Goal: Find specific page/section: Find specific page/section

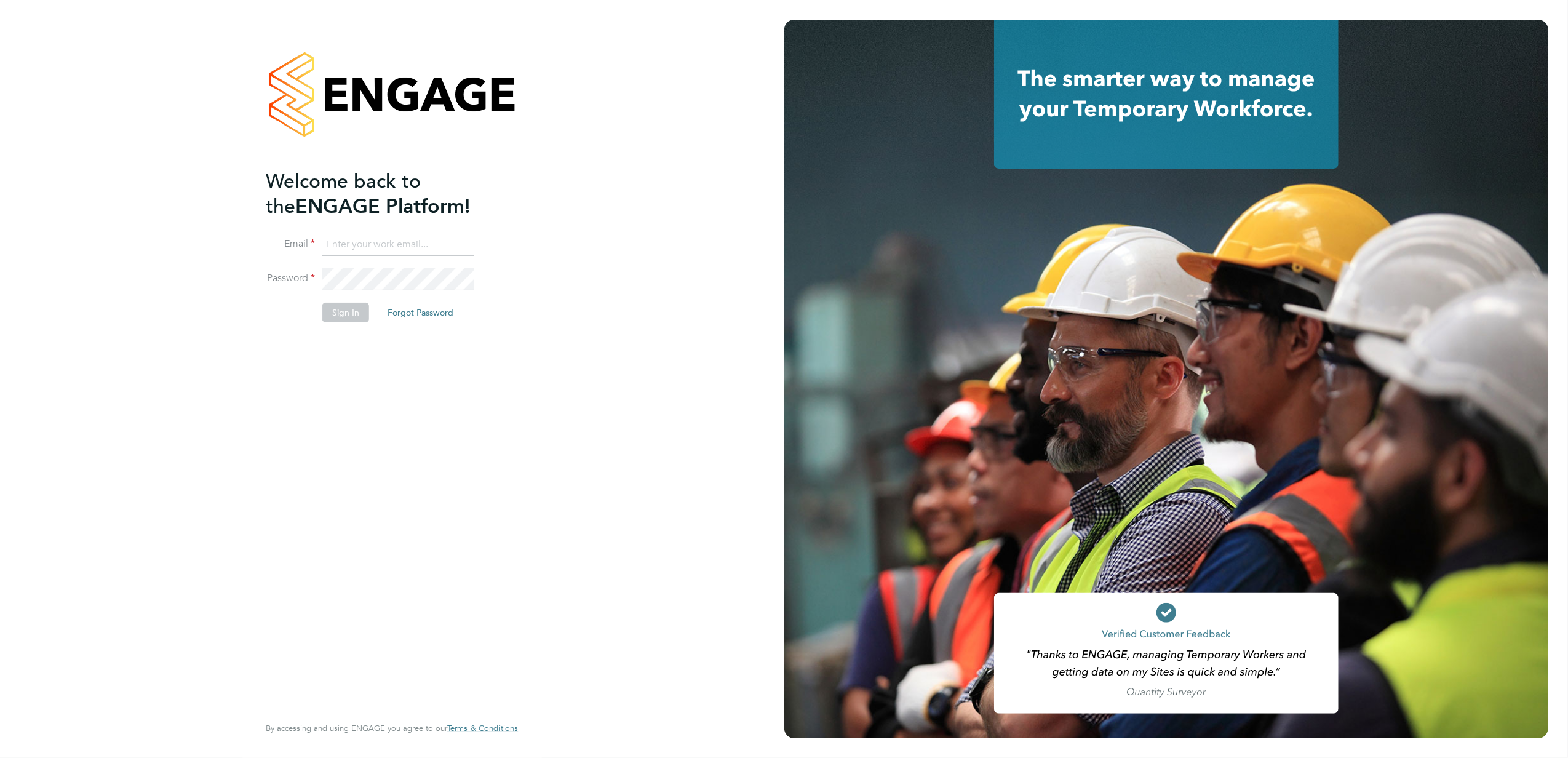
type input "kasia.piwowar@konnectrecruit.co.uk"
click at [353, 308] on button "Sign In" at bounding box center [345, 312] width 47 height 20
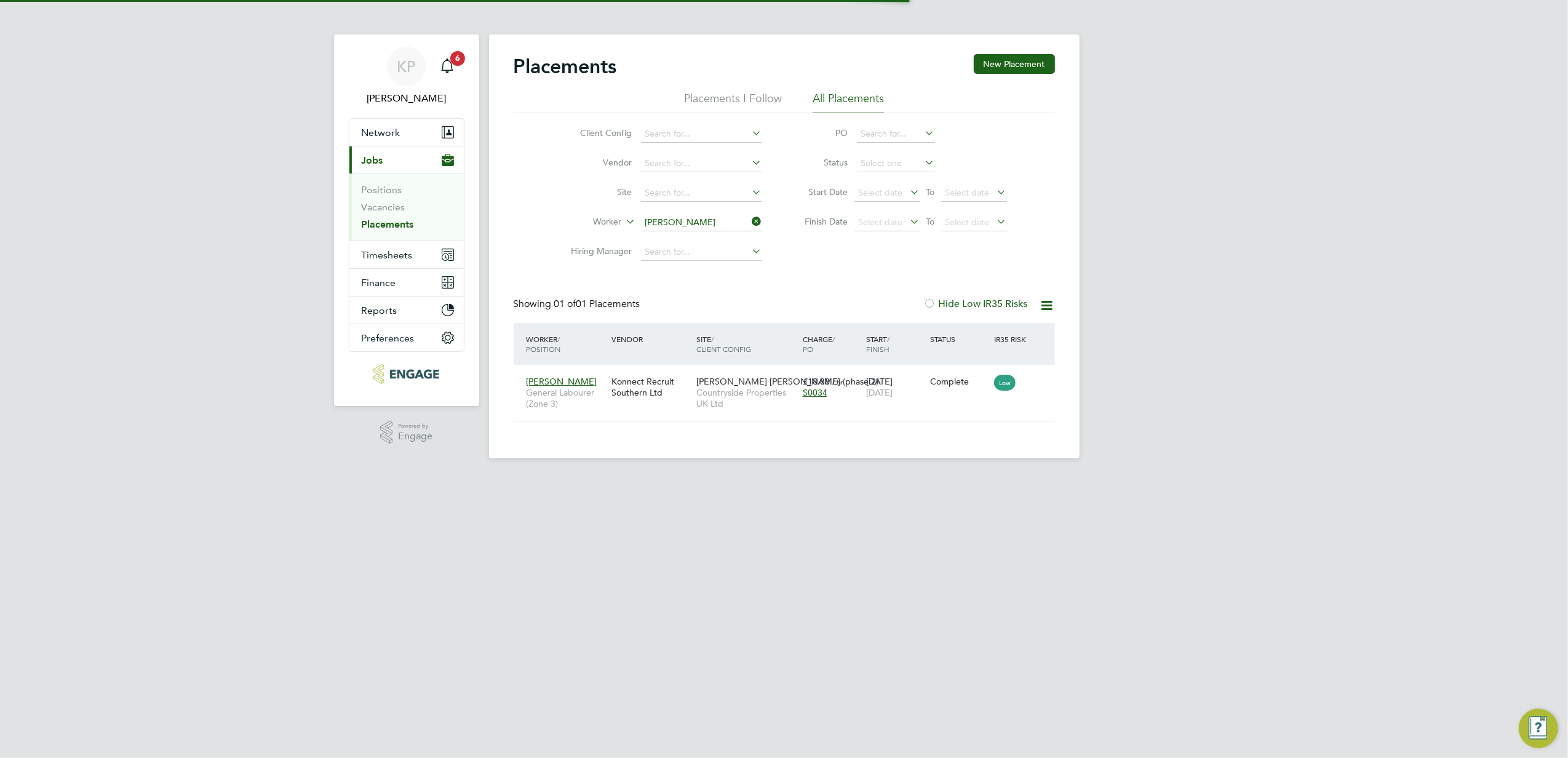
scroll to position [12, 57]
click at [726, 219] on input at bounding box center [701, 223] width 122 height 17
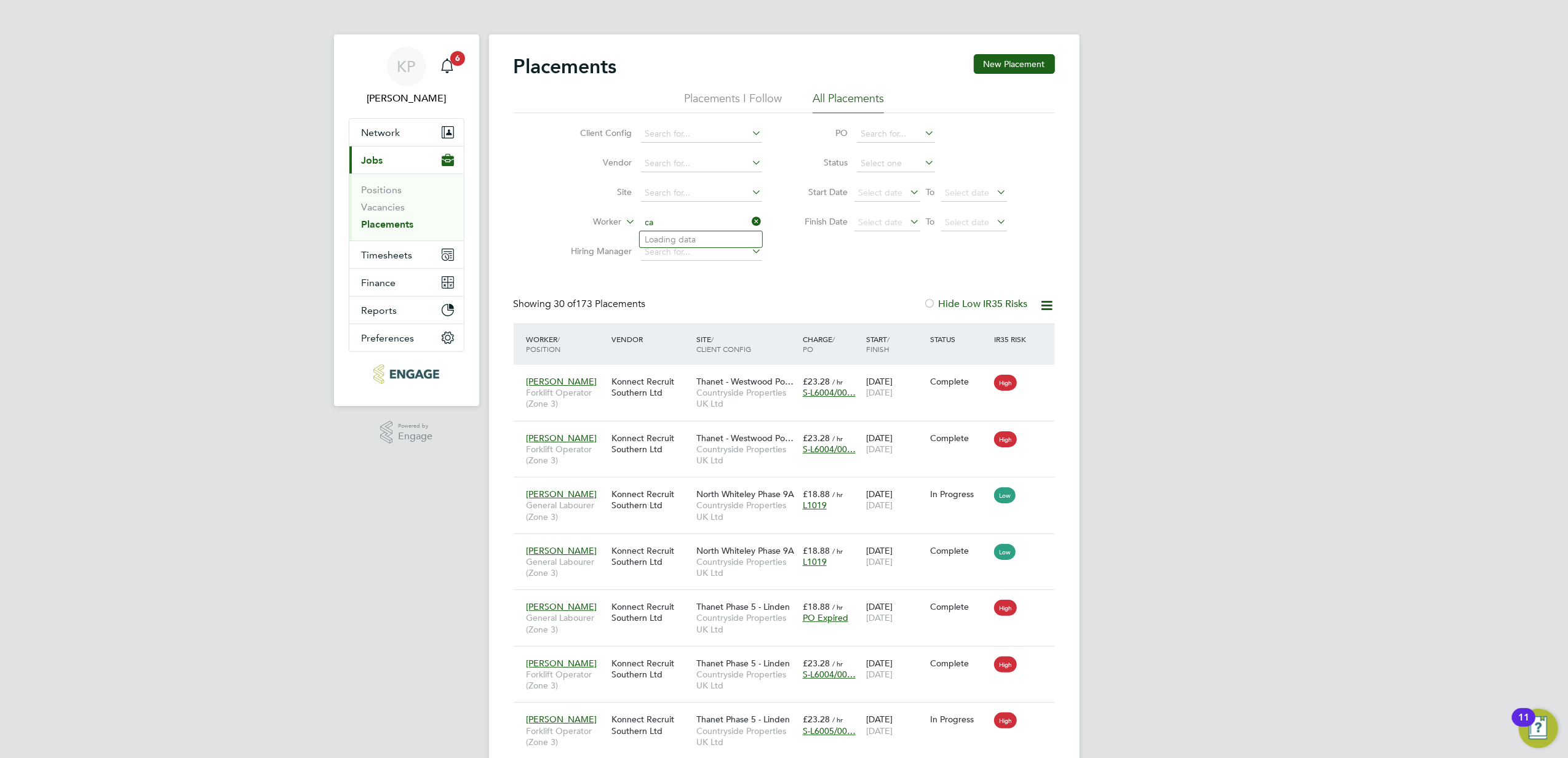
type input "c"
click at [687, 235] on b "Yalaju" at bounding box center [681, 239] width 24 height 11
type input "[PERSON_NAME]"
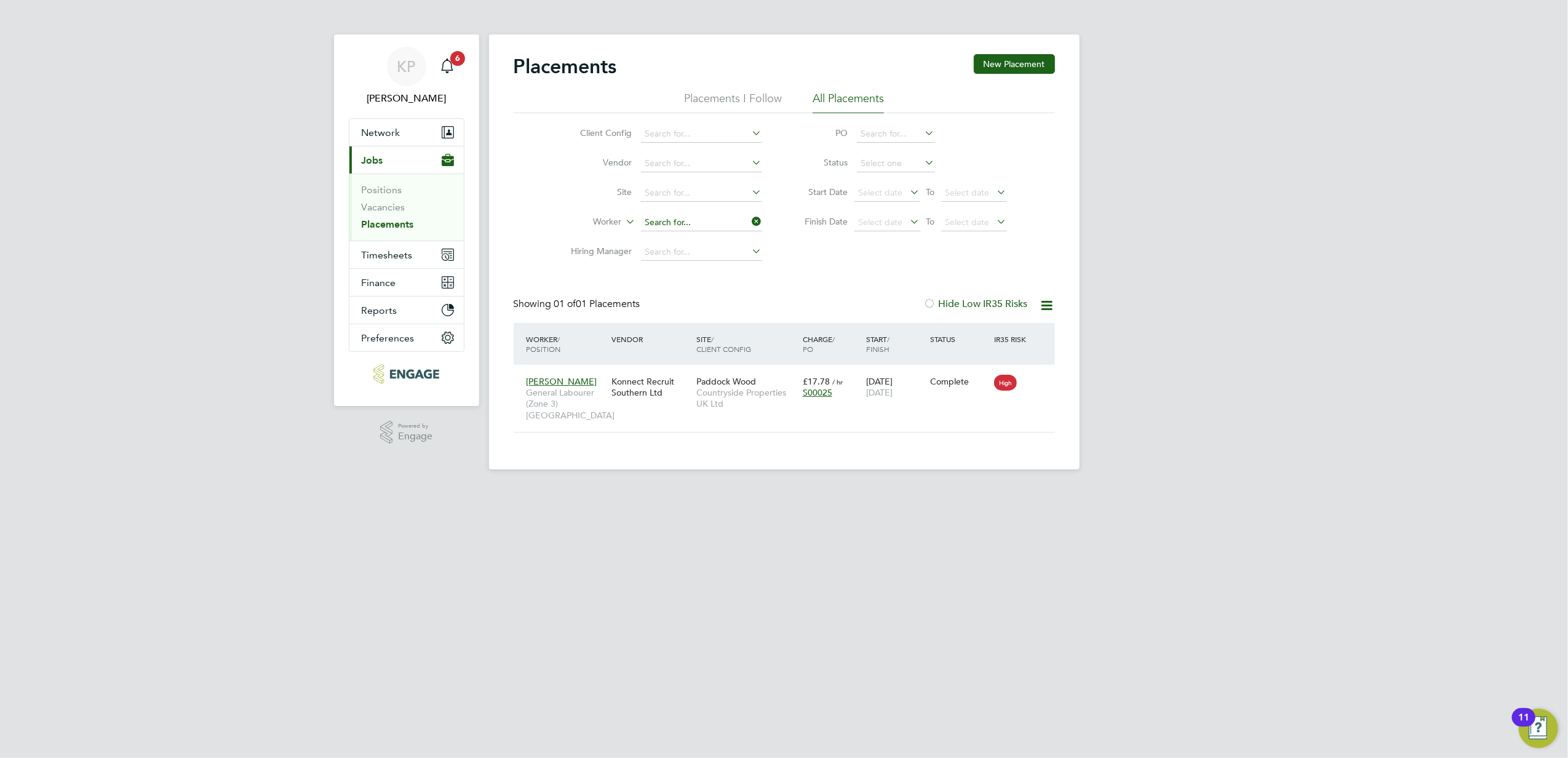
click at [721, 227] on input at bounding box center [701, 223] width 122 height 17
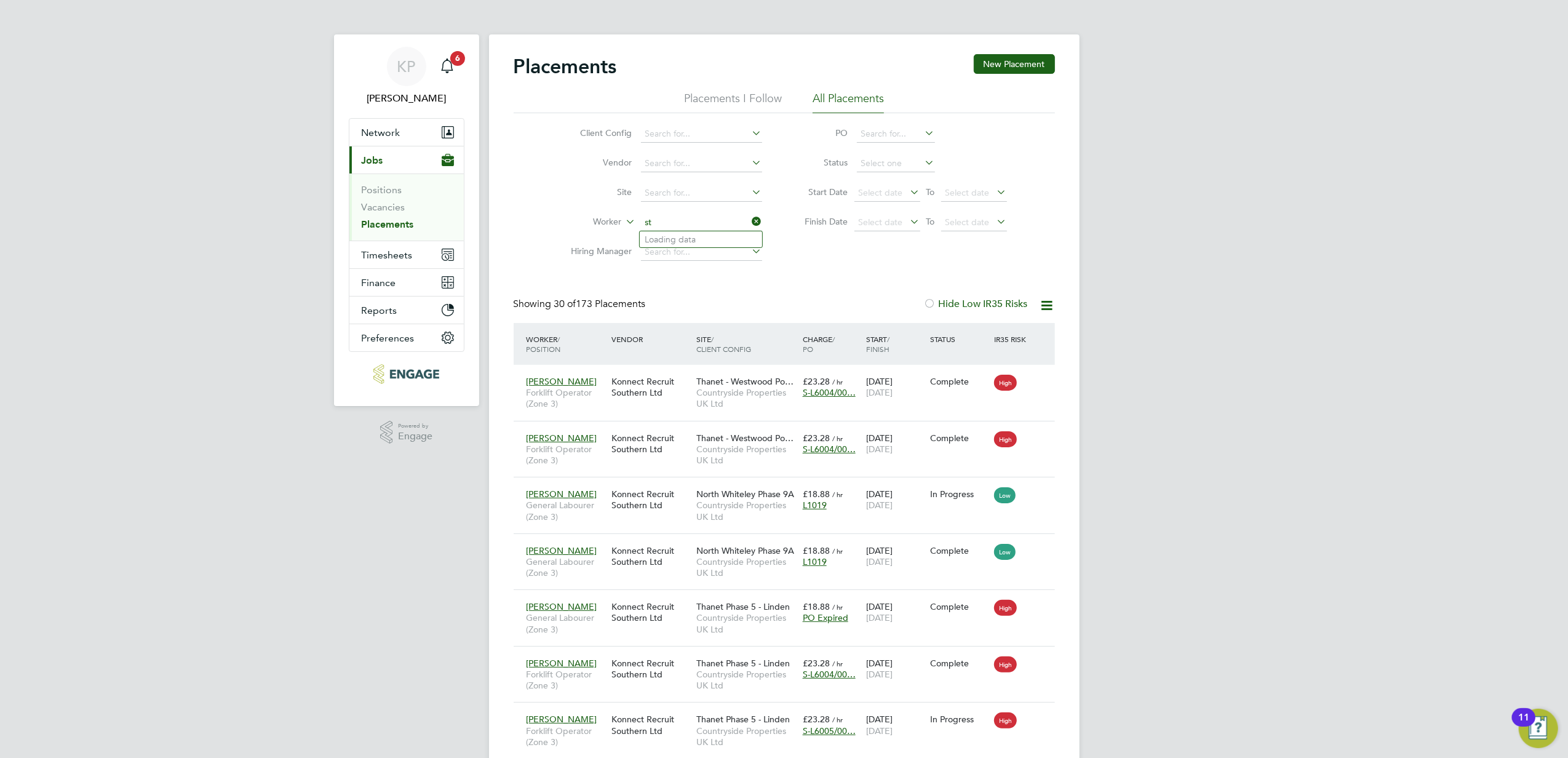
type input "s"
type input "j"
type input "d"
type input "[PERSON_NAME]"
click at [709, 217] on input at bounding box center [701, 223] width 122 height 17
